Goal: Information Seeking & Learning: Learn about a topic

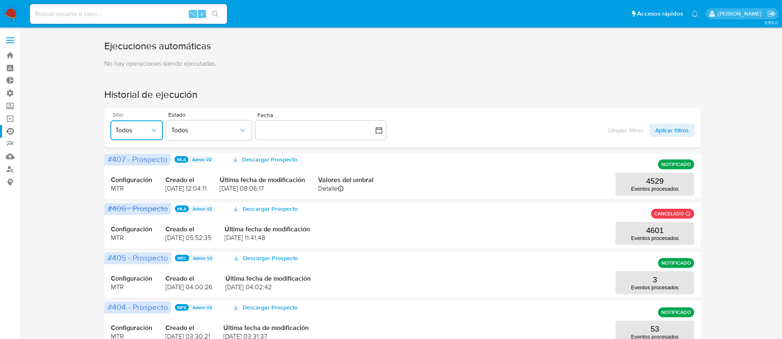
click at [140, 128] on span "Todos" at bounding box center [132, 130] width 34 height 8
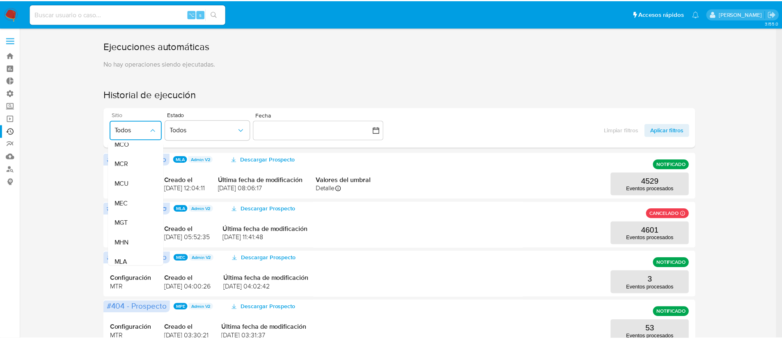
scroll to position [171, 0]
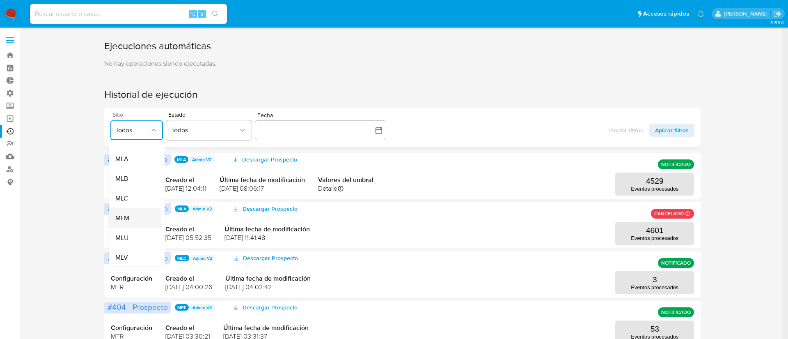
click at [145, 212] on div "MLM" at bounding box center [132, 218] width 34 height 20
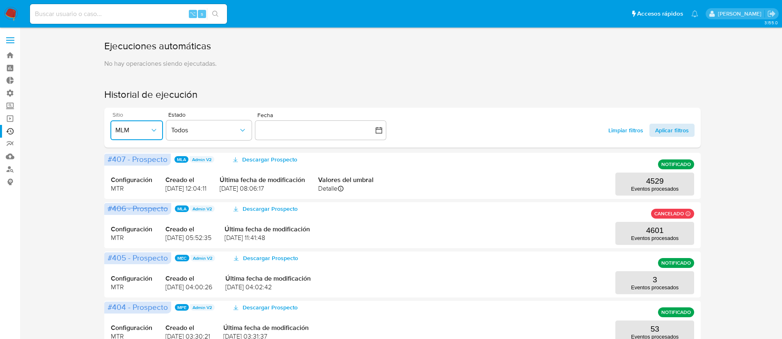
click at [661, 129] on span "Aplicar filtros" at bounding box center [672, 130] width 34 height 13
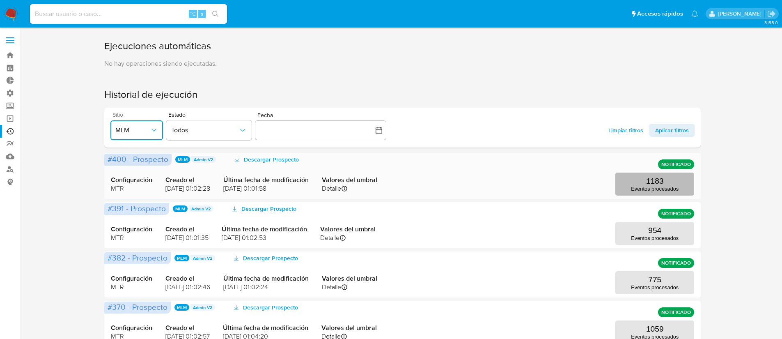
click at [653, 179] on p "1183" at bounding box center [655, 181] width 18 height 9
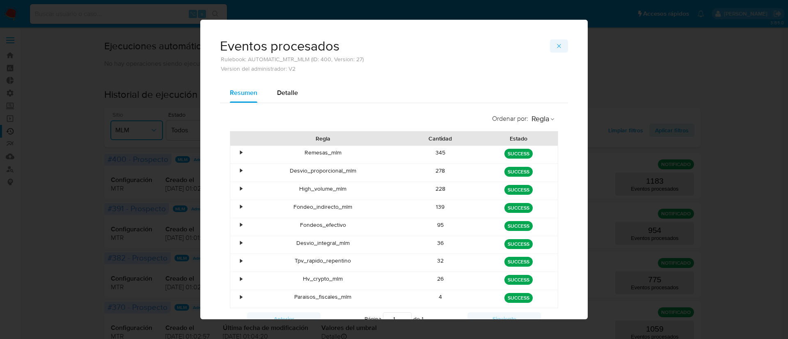
click at [556, 50] on span "button" at bounding box center [559, 45] width 7 height 11
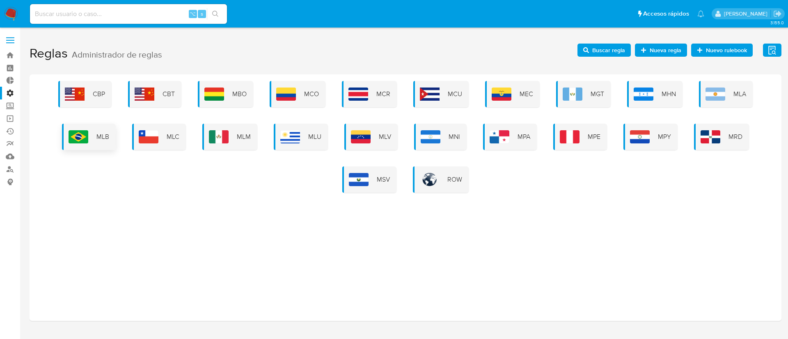
click at [70, 136] on img at bounding box center [79, 136] width 20 height 13
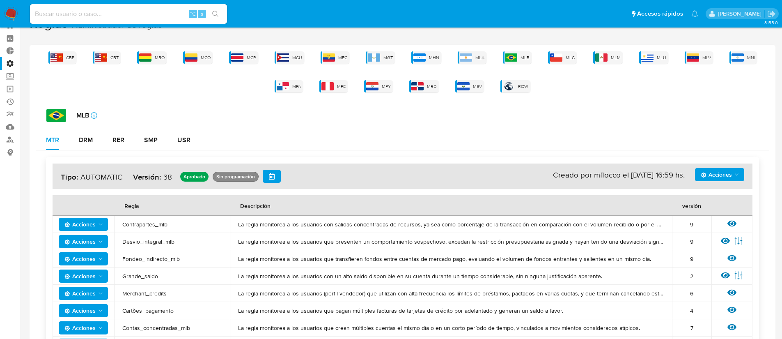
scroll to position [70, 0]
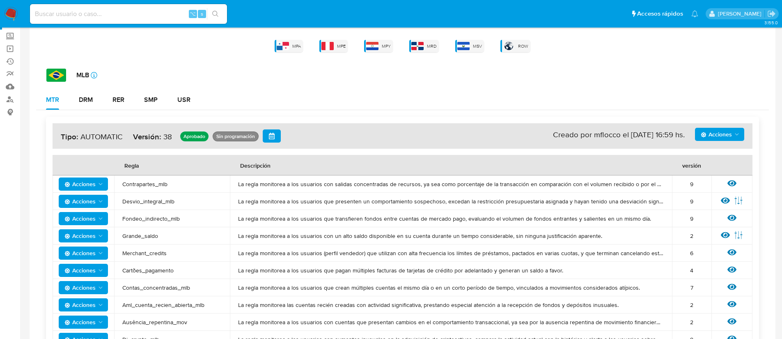
click at [86, 186] on span "Acciones" at bounding box center [79, 183] width 31 height 13
click at [733, 179] on icon at bounding box center [732, 183] width 9 height 9
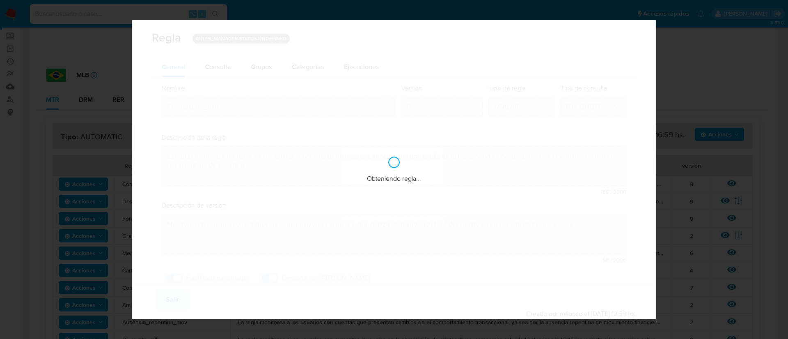
checkbox input "true"
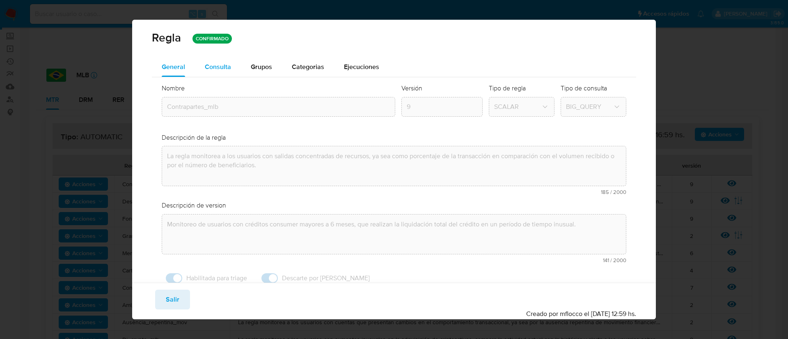
click at [203, 66] on button "Consulta" at bounding box center [218, 67] width 46 height 20
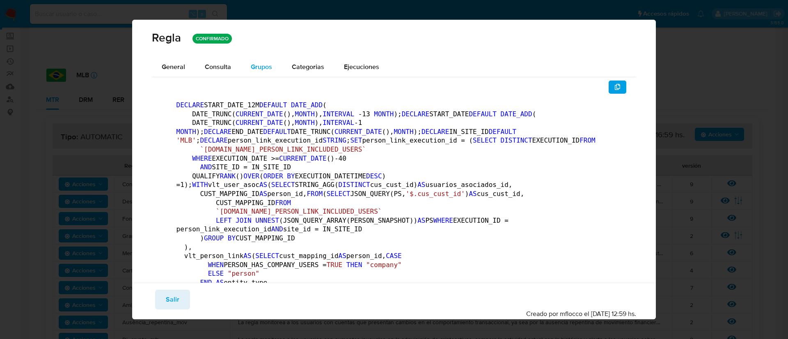
click at [268, 69] on span "Grupos" at bounding box center [261, 66] width 21 height 9
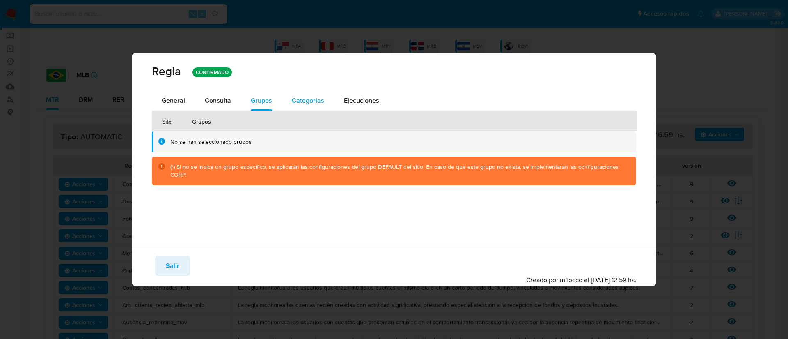
click at [317, 100] on span "Categorias" at bounding box center [308, 100] width 32 height 9
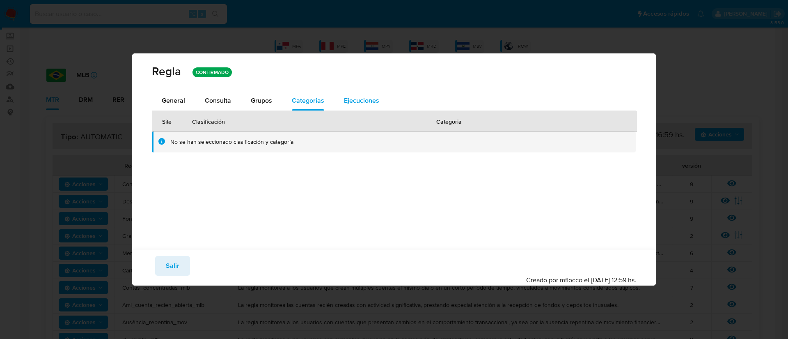
click at [351, 97] on span "Ejecuciones" at bounding box center [361, 100] width 35 height 9
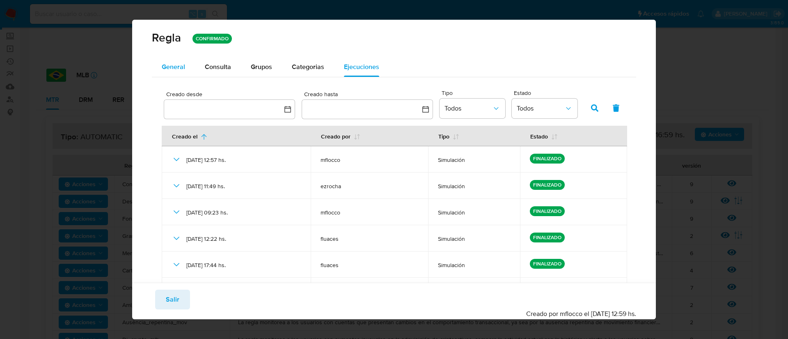
click at [174, 64] on span "General" at bounding box center [173, 66] width 23 height 9
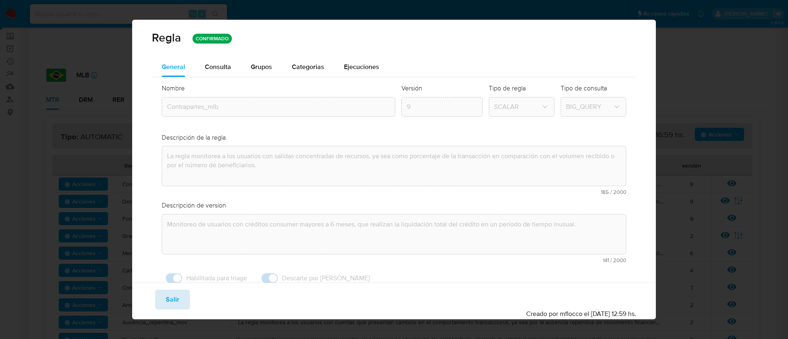
click at [175, 305] on span "Salir" at bounding box center [173, 299] width 14 height 18
type input "1"
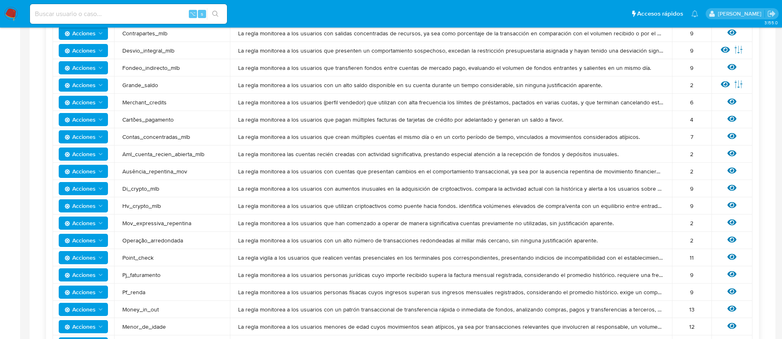
scroll to position [222, 0]
